Goal: Find specific page/section: Find specific page/section

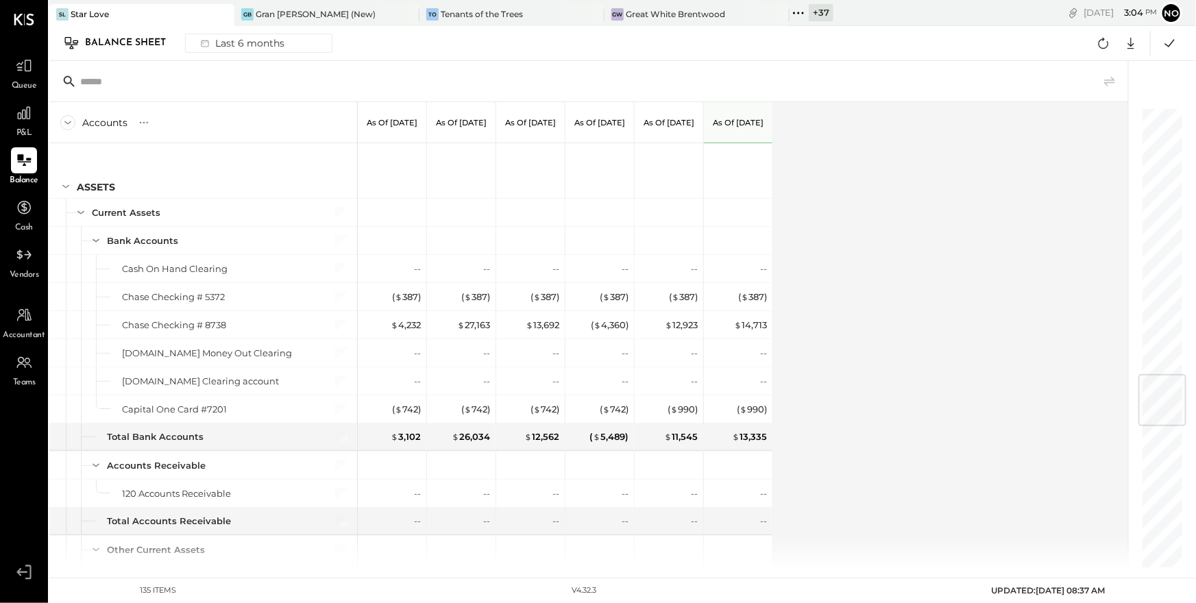
scroll to position [2217, 0]
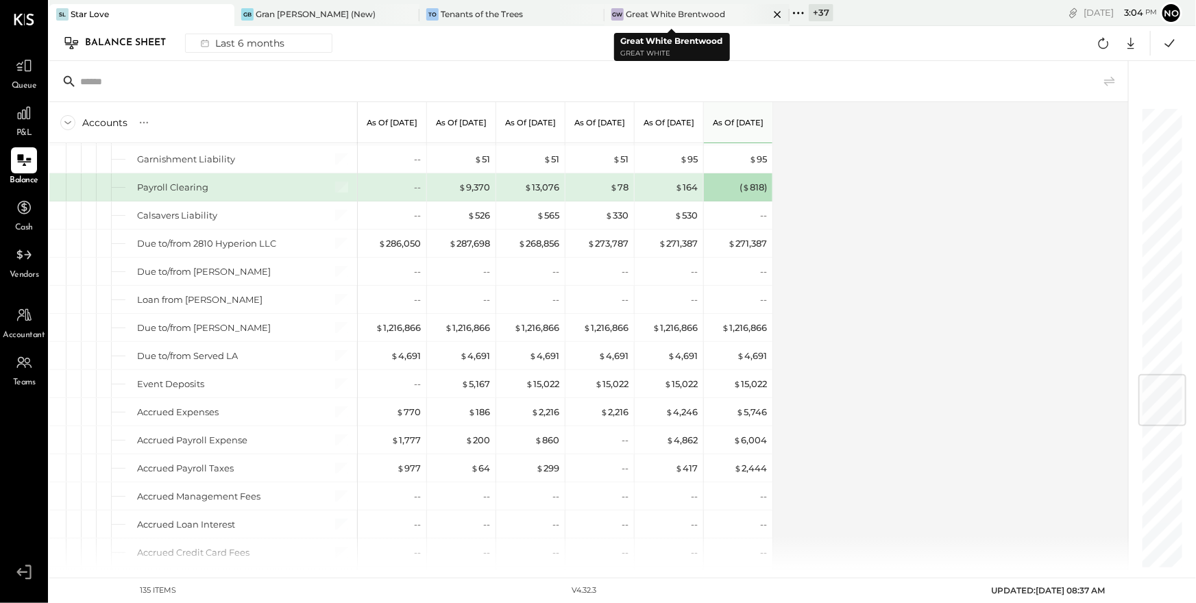
click at [691, 12] on div "Great White Brentwood" at bounding box center [675, 14] width 99 height 12
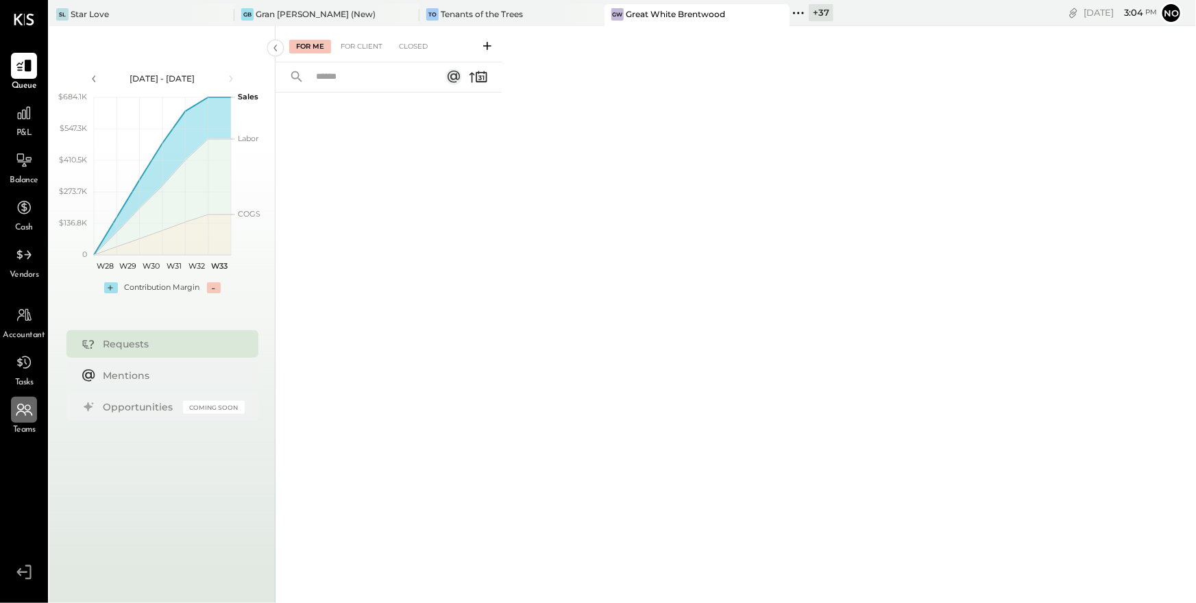
click at [25, 414] on icon at bounding box center [21, 413] width 10 height 5
